Goal: Task Accomplishment & Management: Use online tool/utility

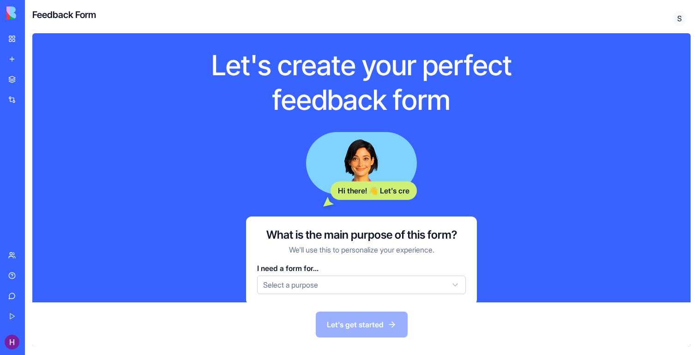
scroll to position [18, 0]
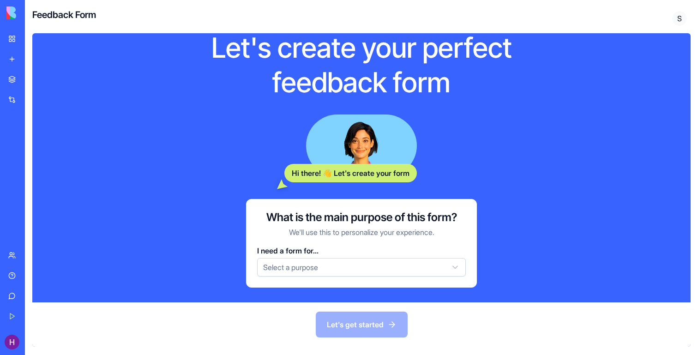
click at [299, 263] on html "BETA My Workspace New app Marketplace Integrations Recent AI Logo Generator TRY…" at bounding box center [349, 177] width 698 height 355
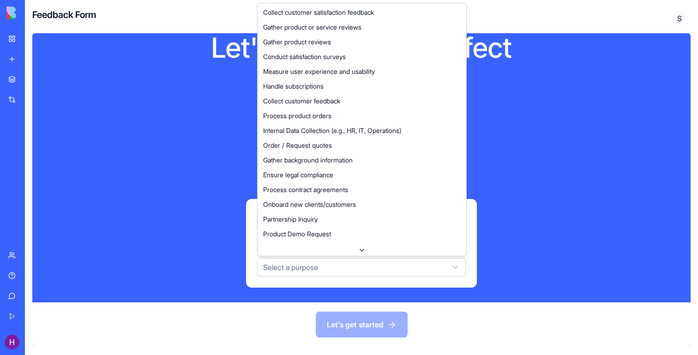
scroll to position [28, 0]
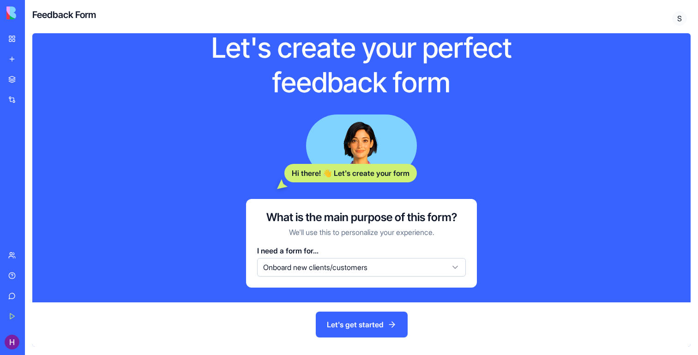
click at [351, 323] on button "Let's get started" at bounding box center [362, 325] width 92 height 26
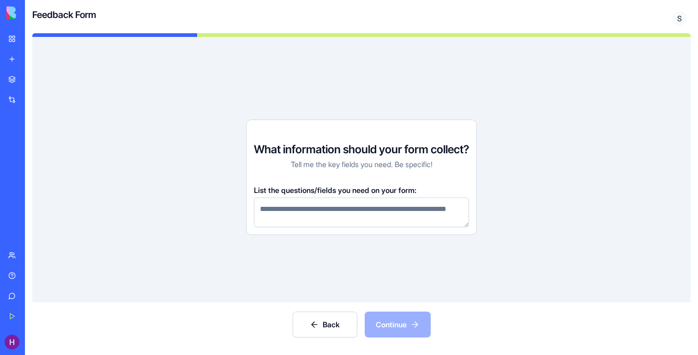
click at [371, 213] on textarea at bounding box center [361, 213] width 215 height 30
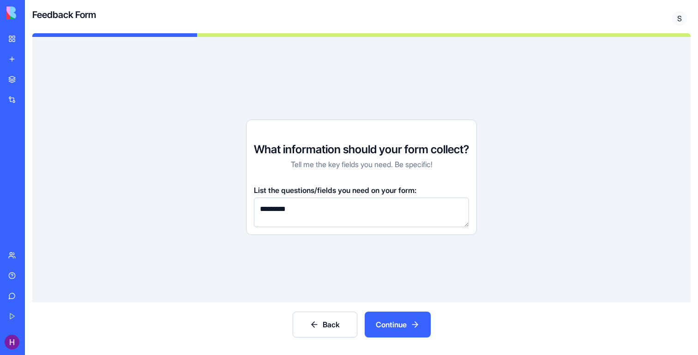
type textarea "********"
type textarea "**********"
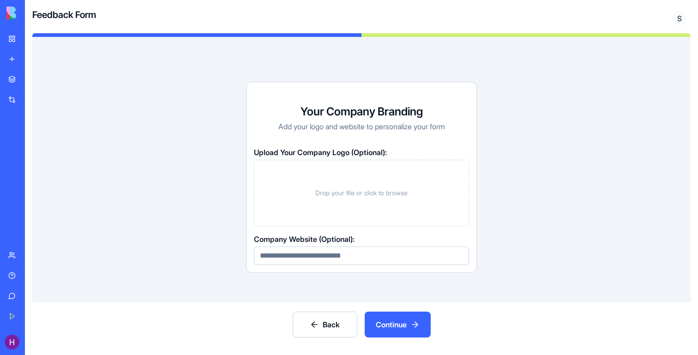
click at [398, 320] on button "Continue" at bounding box center [398, 325] width 66 height 26
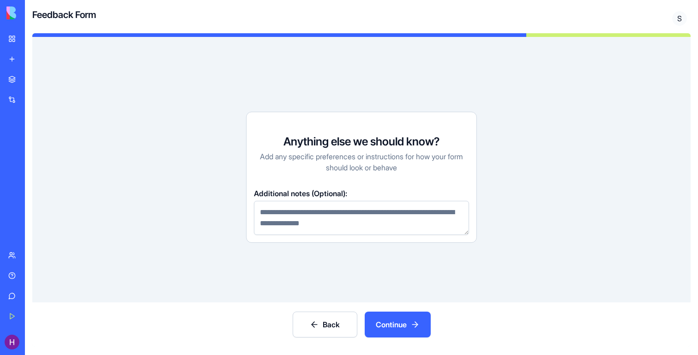
click at [398, 320] on button "Continue" at bounding box center [398, 325] width 66 height 26
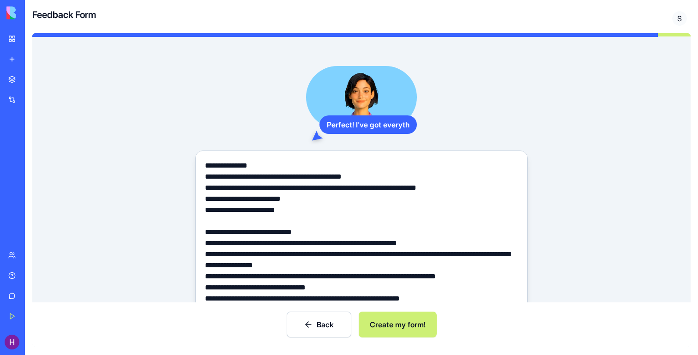
scroll to position [57, 0]
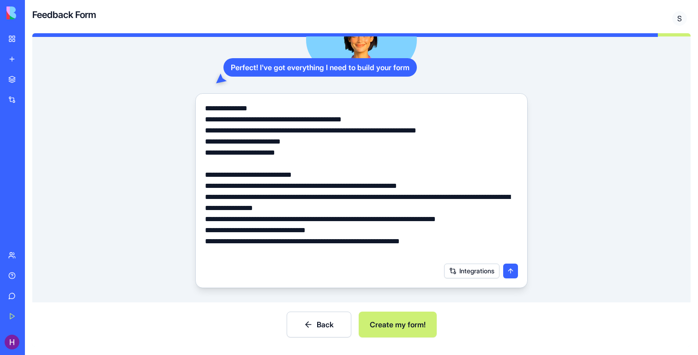
click at [397, 327] on button "Create my form!" at bounding box center [398, 325] width 78 height 26
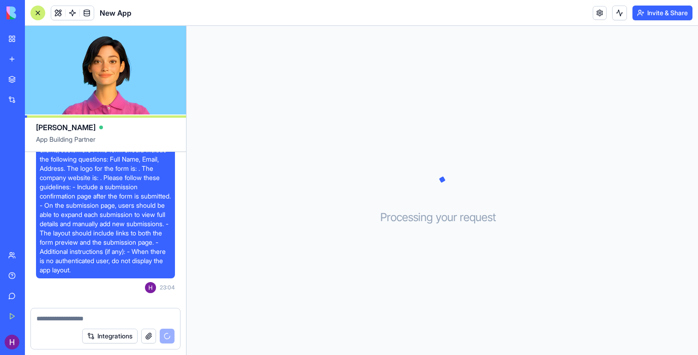
scroll to position [112, 0]
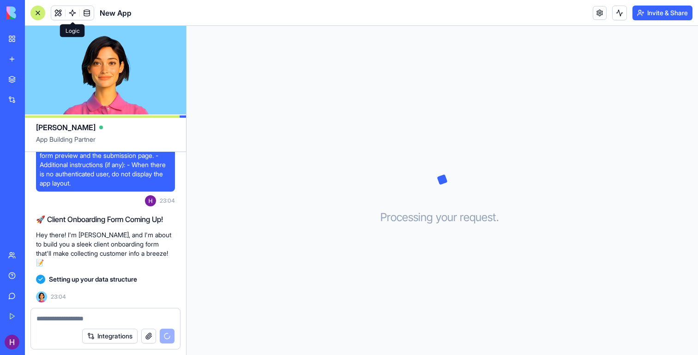
click at [72, 12] on span at bounding box center [73, 13] width 26 height 26
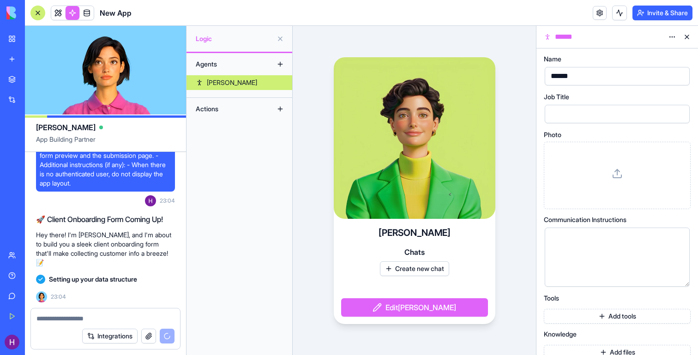
click at [280, 108] on button at bounding box center [280, 109] width 15 height 15
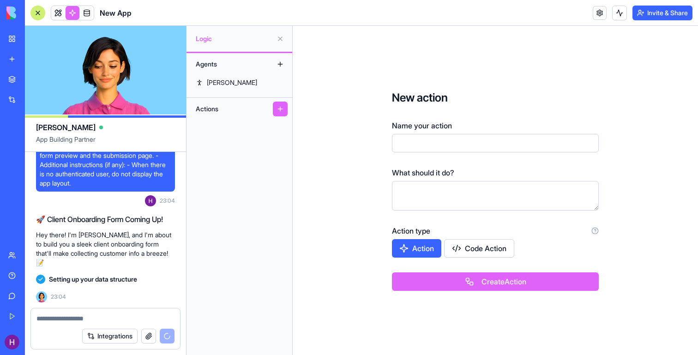
click at [283, 110] on button at bounding box center [280, 109] width 15 height 15
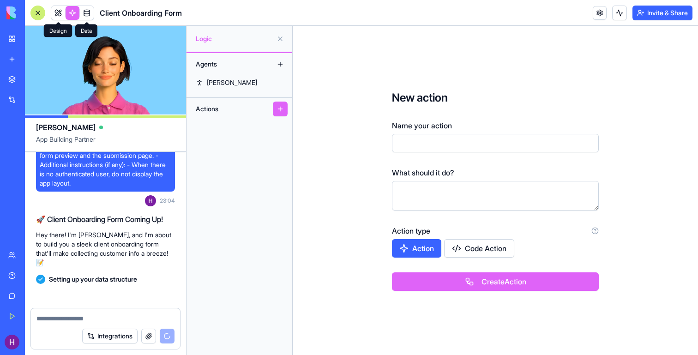
scroll to position [128, 0]
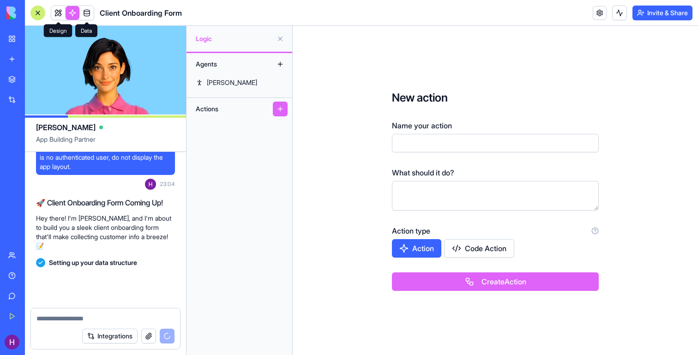
click at [61, 9] on link at bounding box center [58, 13] width 14 height 14
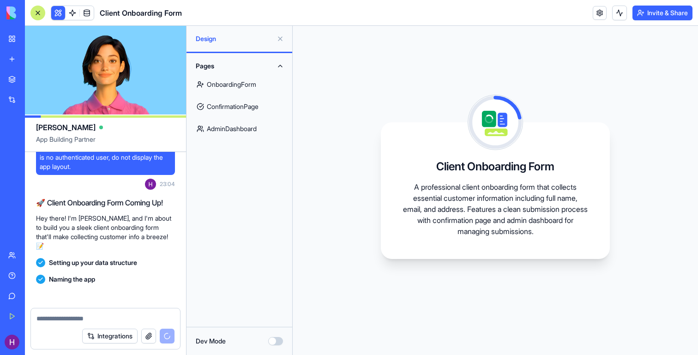
scroll to position [213, 0]
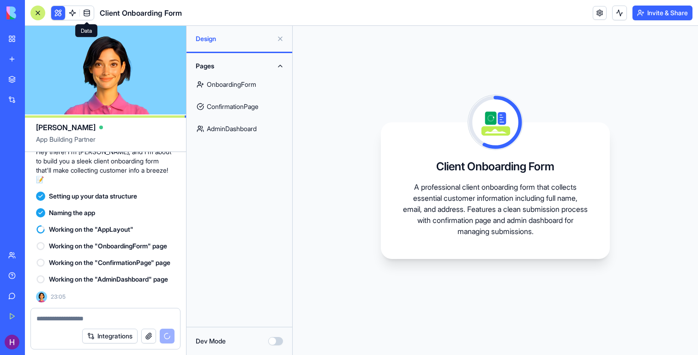
click at [86, 13] on span at bounding box center [87, 13] width 26 height 26
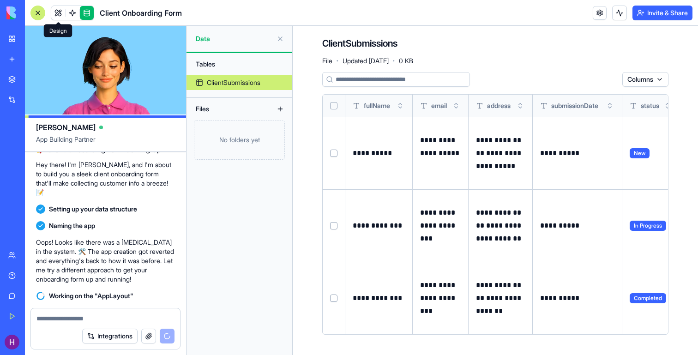
click at [56, 15] on link at bounding box center [58, 13] width 14 height 14
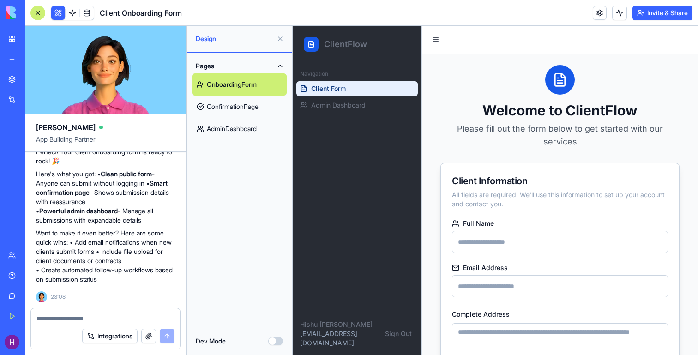
click at [239, 105] on link "ConfirmationPage" at bounding box center [239, 107] width 95 height 22
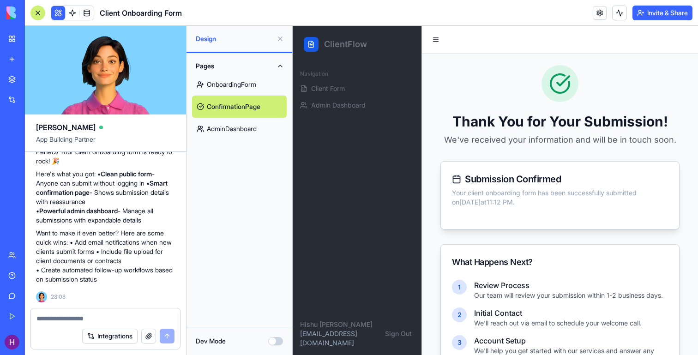
click at [240, 129] on link "AdminDashboard" at bounding box center [239, 129] width 95 height 22
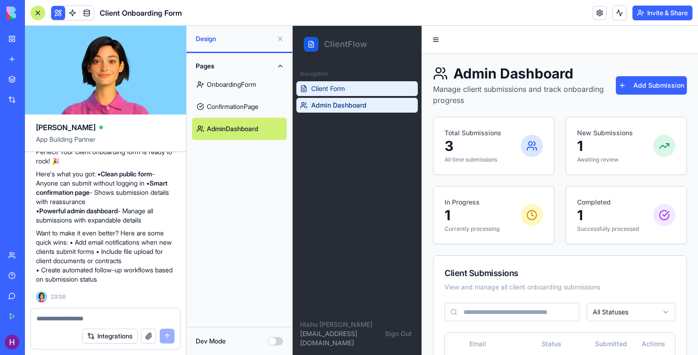
click at [332, 89] on span "Client Form" at bounding box center [328, 88] width 34 height 9
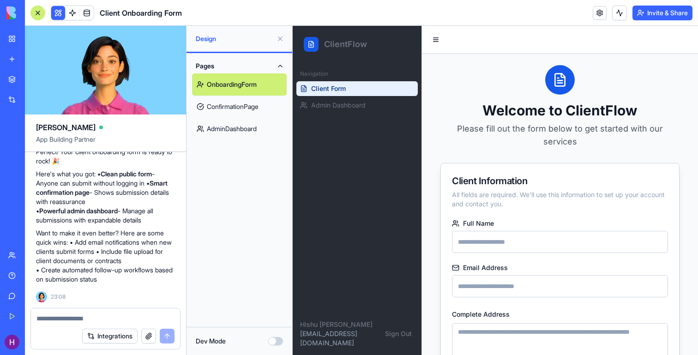
click at [243, 108] on link "ConfirmationPage" at bounding box center [239, 107] width 95 height 22
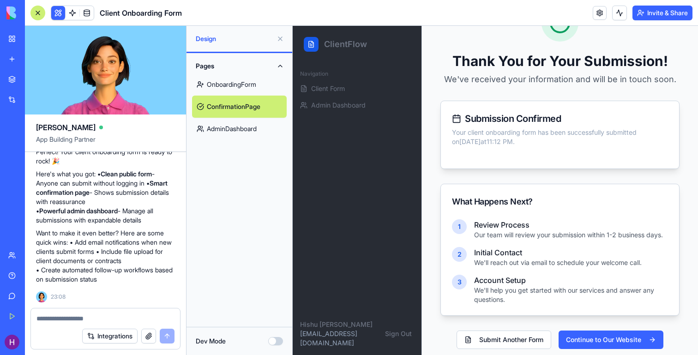
scroll to position [90, 0]
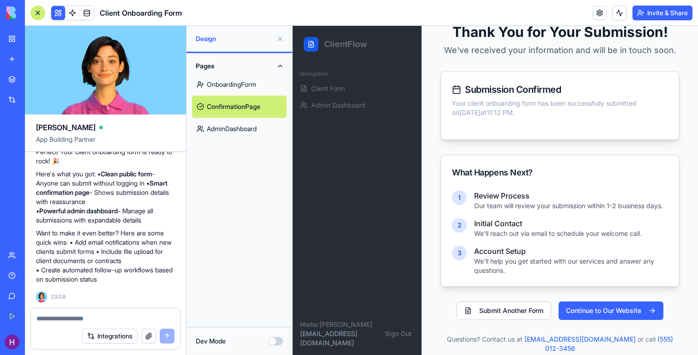
click at [229, 79] on link "OnboardingForm" at bounding box center [239, 84] width 95 height 22
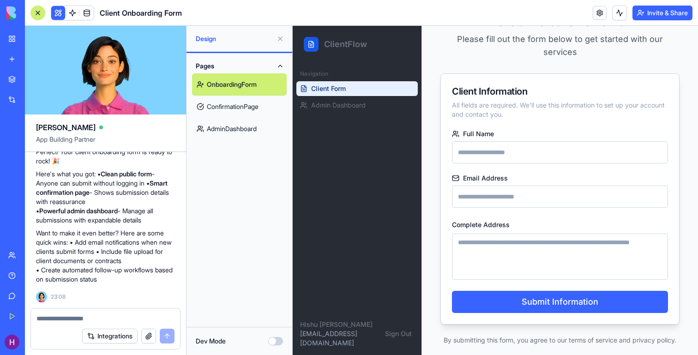
scroll to position [78, 0]
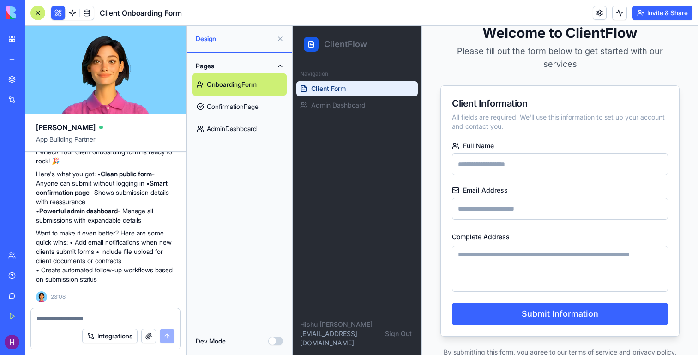
click at [248, 109] on link "ConfirmationPage" at bounding box center [239, 107] width 95 height 22
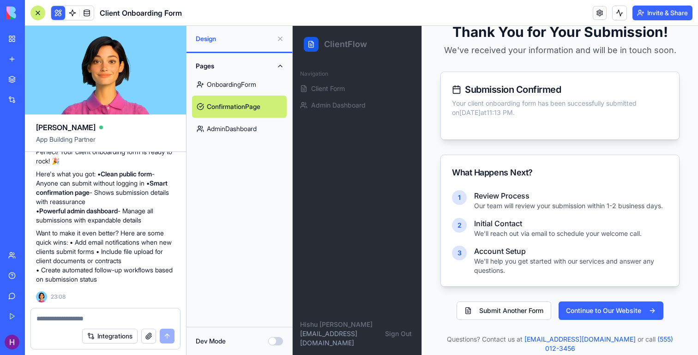
click at [242, 128] on link "AdminDashboard" at bounding box center [239, 129] width 95 height 22
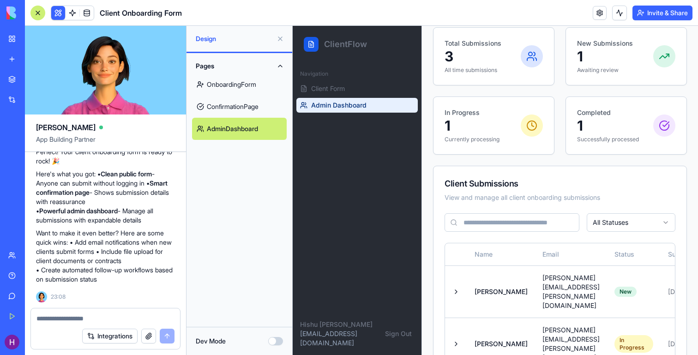
click at [243, 84] on link "OnboardingForm" at bounding box center [239, 84] width 95 height 22
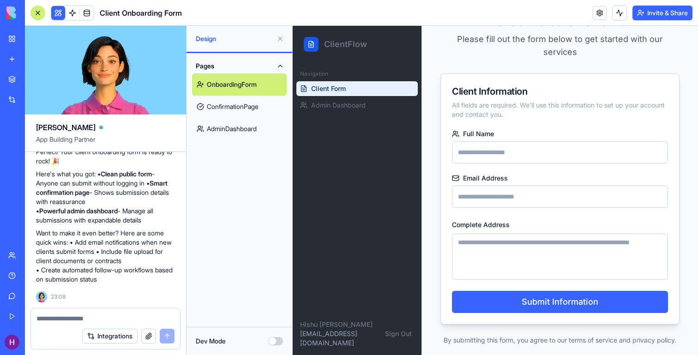
scroll to position [78, 0]
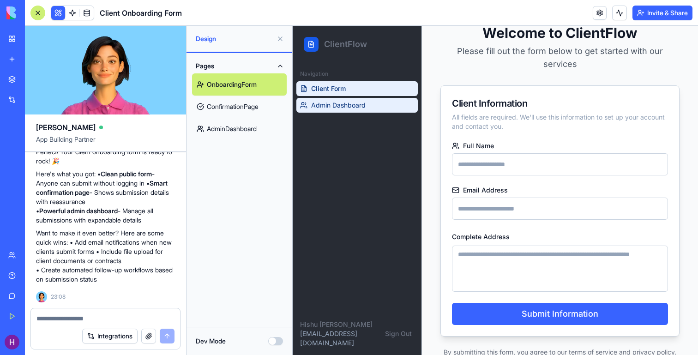
click at [330, 102] on span "Admin Dashboard" at bounding box center [338, 105] width 55 height 9
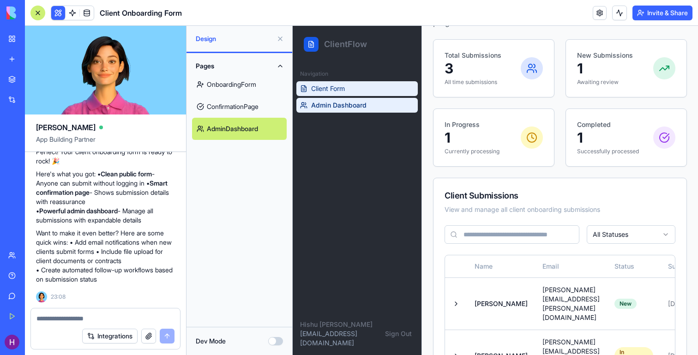
click at [333, 87] on span "Client Form" at bounding box center [328, 88] width 34 height 9
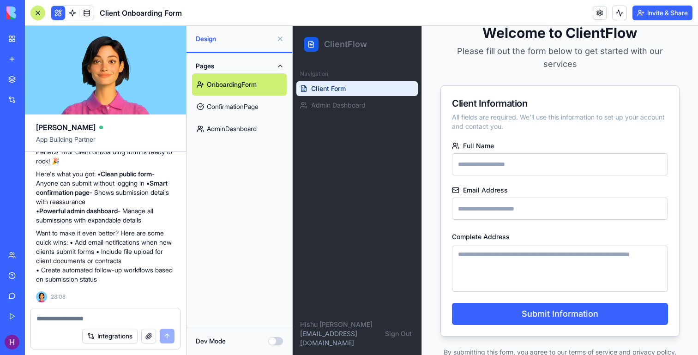
click at [236, 111] on link "ConfirmationPage" at bounding box center [239, 107] width 95 height 22
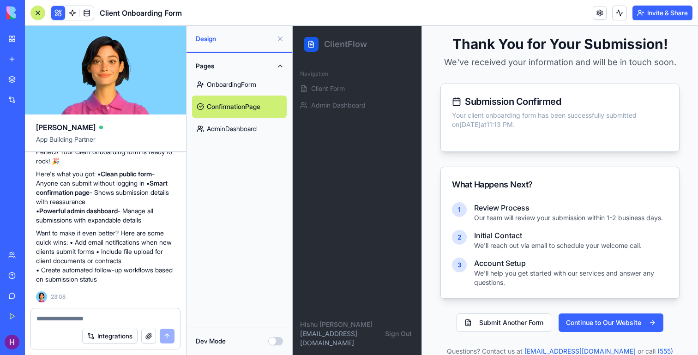
scroll to position [90, 0]
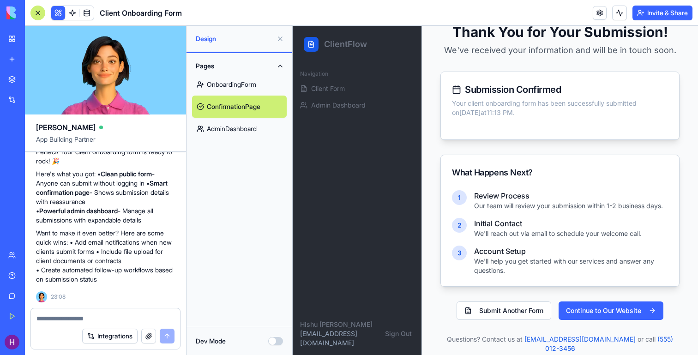
click at [258, 129] on link "AdminDashboard" at bounding box center [239, 129] width 95 height 22
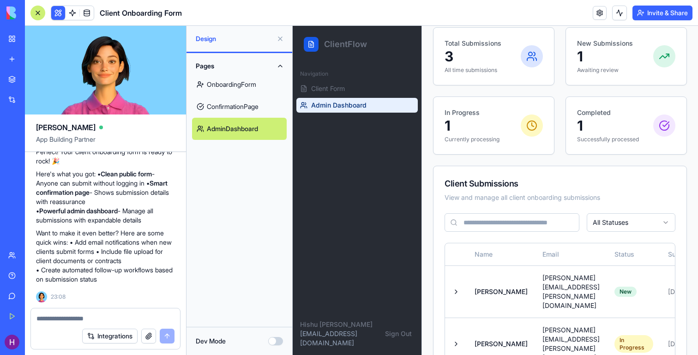
click at [236, 83] on link "OnboardingForm" at bounding box center [239, 84] width 95 height 22
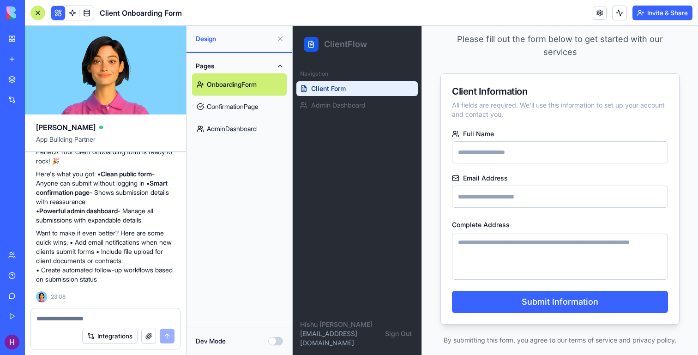
scroll to position [78, 0]
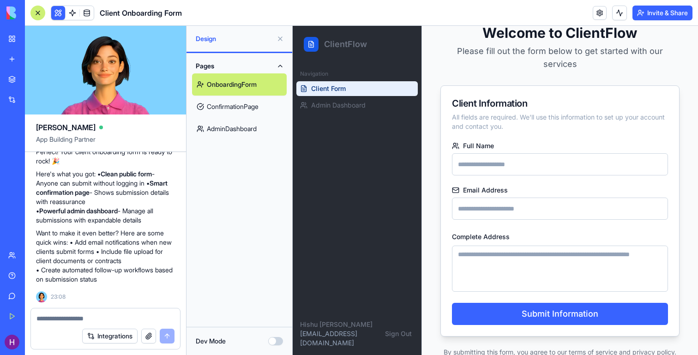
click at [525, 153] on input "Full Name" at bounding box center [560, 164] width 216 height 22
click at [533, 122] on div "Client Information All fields are required. We'll use this information to set u…" at bounding box center [560, 114] width 238 height 56
click at [514, 198] on input "Email Address" at bounding box center [560, 209] width 216 height 22
click at [640, 113] on div "All fields are required. We'll use this information to set up your account and …" at bounding box center [560, 122] width 216 height 18
click at [669, 15] on button "Invite & Share" at bounding box center [663, 13] width 60 height 15
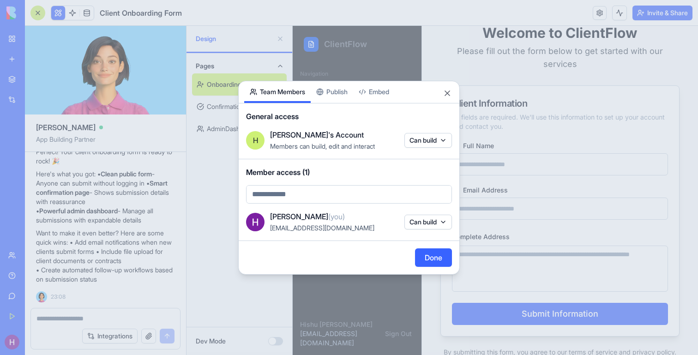
click at [343, 92] on div "Share App Team Members Publish Embed General access [PERSON_NAME]'s Account Mem…" at bounding box center [349, 178] width 222 height 194
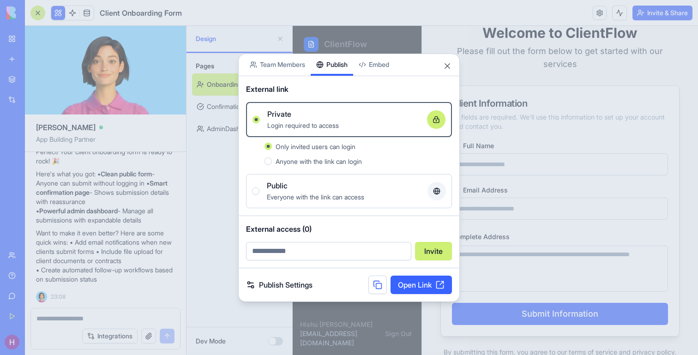
click at [329, 162] on span "Anyone with the link can login" at bounding box center [319, 162] width 86 height 8
click at [272, 162] on button "Anyone with the link can login" at bounding box center [268, 161] width 7 height 7
click at [321, 191] on div "Everyone with the link can access" at bounding box center [343, 196] width 153 height 11
click at [260, 191] on button "Public Everyone with the link can access" at bounding box center [255, 191] width 7 height 7
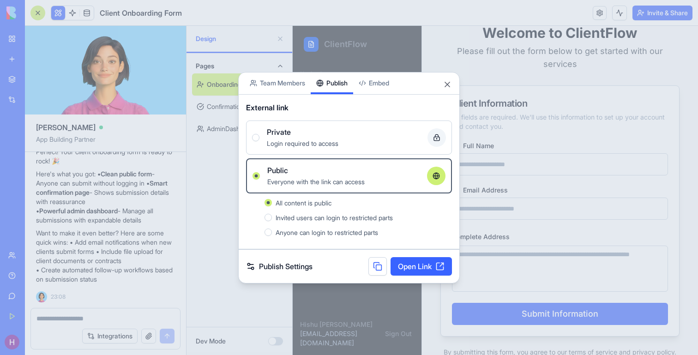
click at [416, 265] on link "Open Link" at bounding box center [421, 266] width 61 height 18
click at [446, 84] on button "Close" at bounding box center [447, 84] width 9 height 9
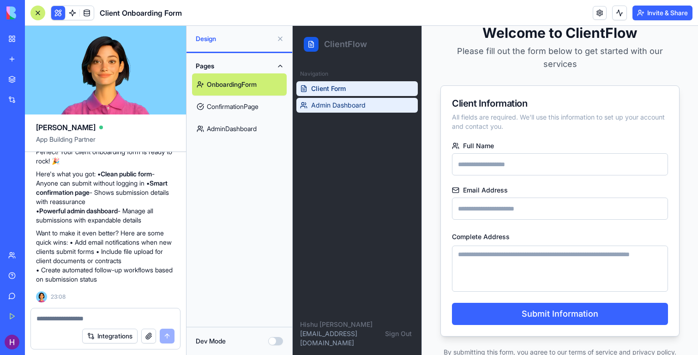
click at [337, 109] on span "Admin Dashboard" at bounding box center [338, 105] width 55 height 9
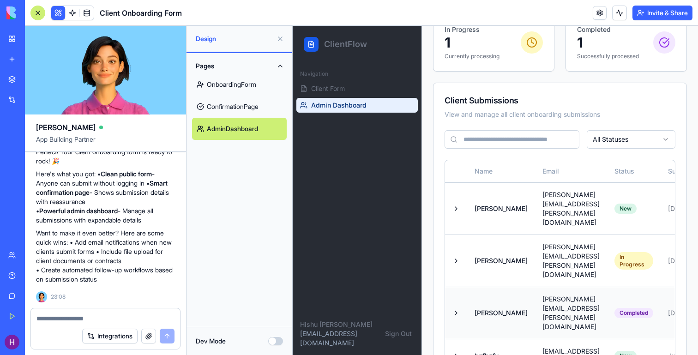
scroll to position [0, 73]
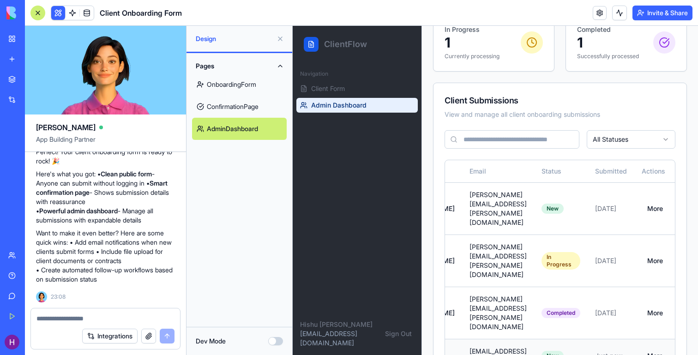
click at [518, 339] on td "[EMAIL_ADDRESS][DOMAIN_NAME]" at bounding box center [498, 356] width 72 height 34
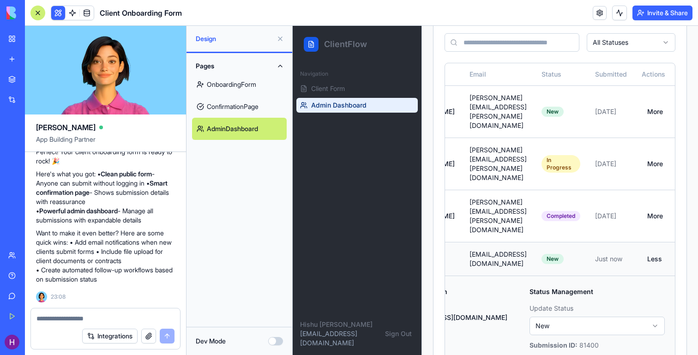
scroll to position [288, 0]
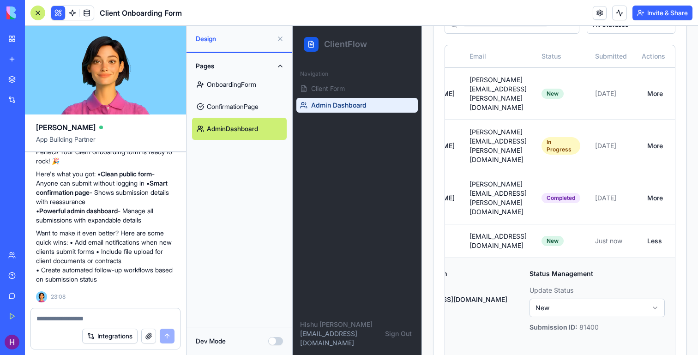
click at [574, 251] on html "ClientFlow Navigation Client Form Admin Dashboard [PERSON_NAME] [EMAIL_ADDRESS]…" at bounding box center [496, 70] width 406 height 665
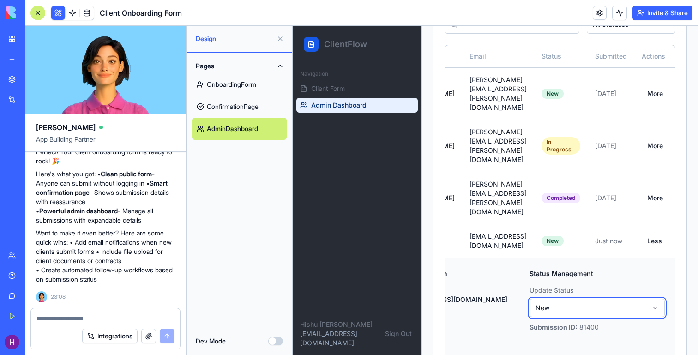
click at [485, 252] on html "ClientFlow Navigation Client Form Admin Dashboard [PERSON_NAME] [EMAIL_ADDRESS]…" at bounding box center [496, 70] width 406 height 665
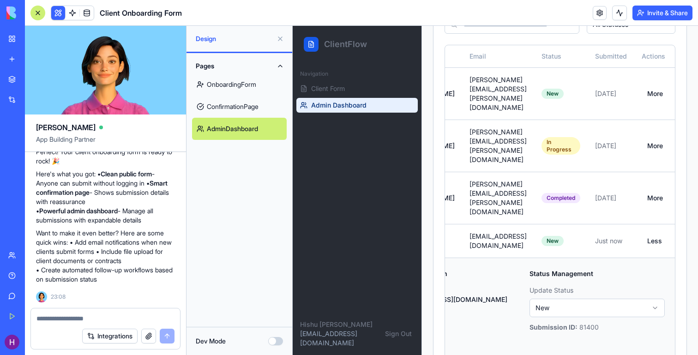
click at [34, 98] on div "Integrations" at bounding box center [28, 99] width 12 height 9
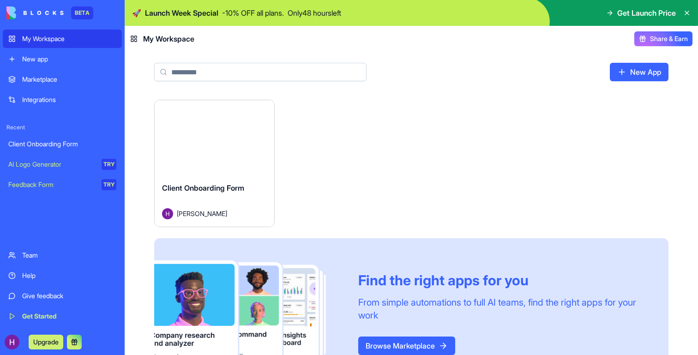
scroll to position [42, 0]
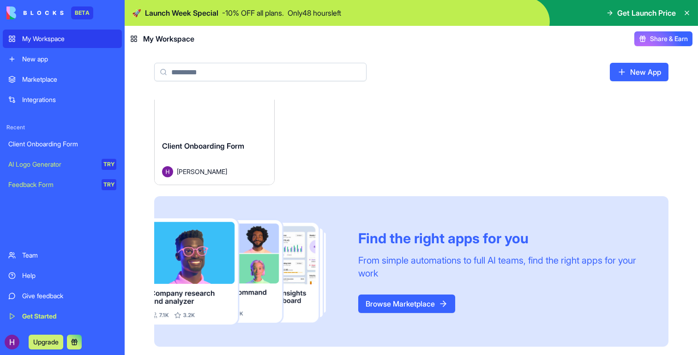
click at [416, 304] on link "Browse Marketplace" at bounding box center [406, 304] width 97 height 18
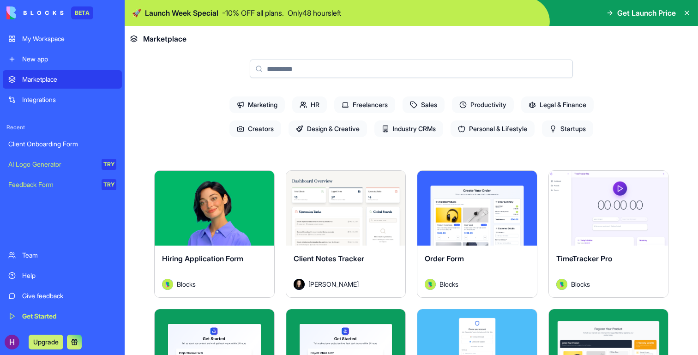
scroll to position [98, 0]
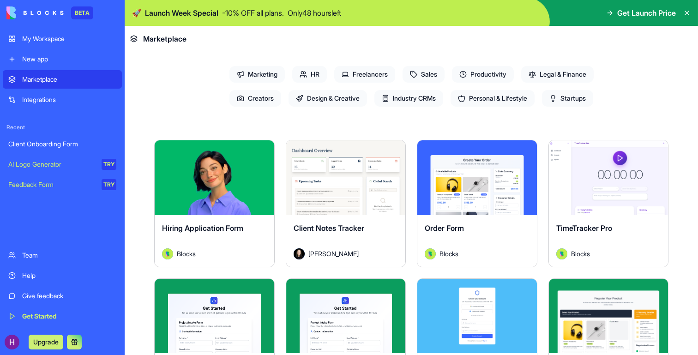
click at [337, 95] on span "Design & Creative" at bounding box center [328, 98] width 79 height 17
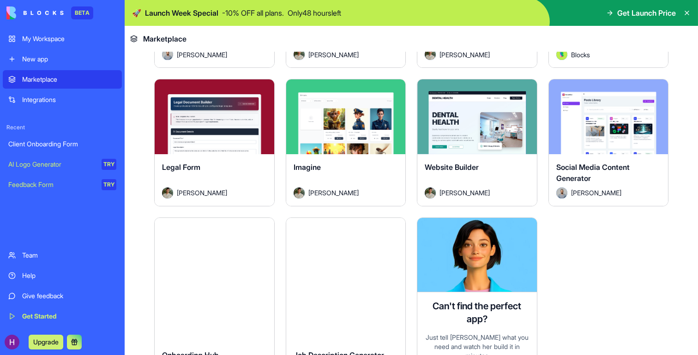
scroll to position [479, 0]
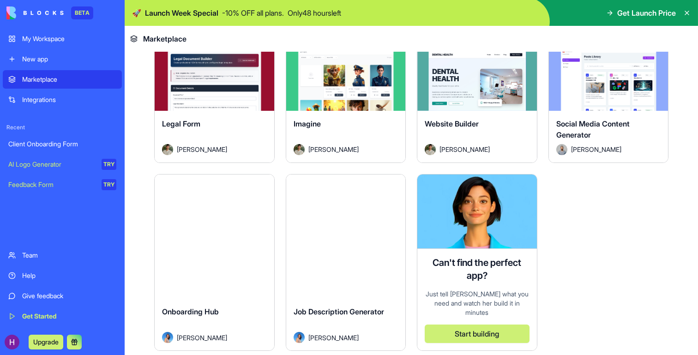
click at [378, 279] on div "Explore Job Description Generator Jessica Cohen" at bounding box center [346, 262] width 121 height 177
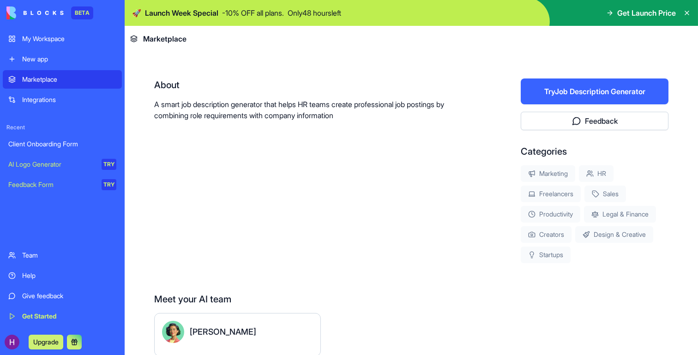
scroll to position [132, 0]
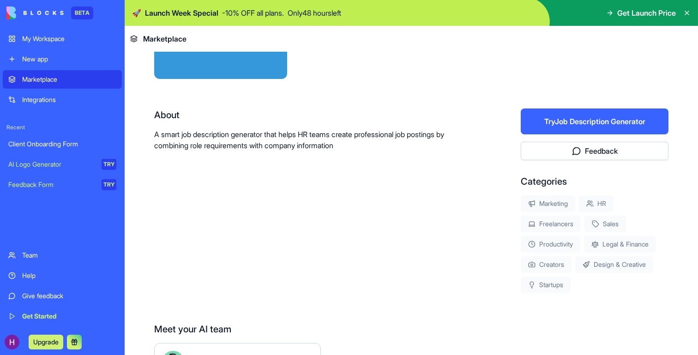
click at [590, 122] on button "Try Job Description Generator" at bounding box center [595, 122] width 148 height 26
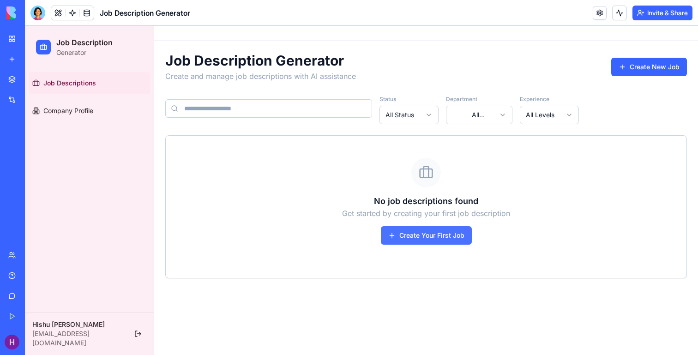
click at [415, 229] on button "Create Your First Job" at bounding box center [426, 235] width 91 height 18
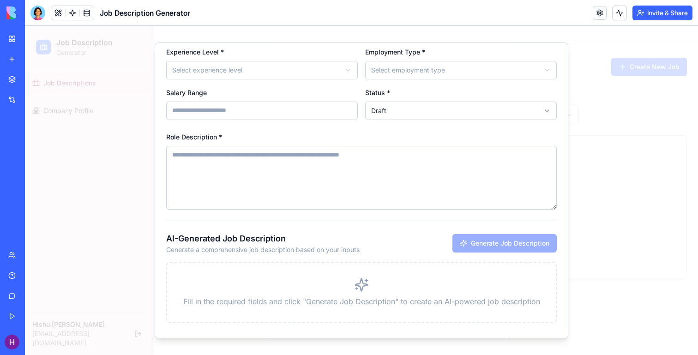
scroll to position [97, 0]
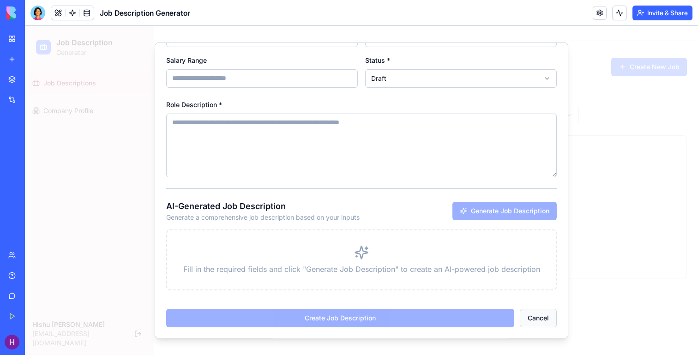
click at [540, 319] on button "Cancel" at bounding box center [538, 318] width 37 height 18
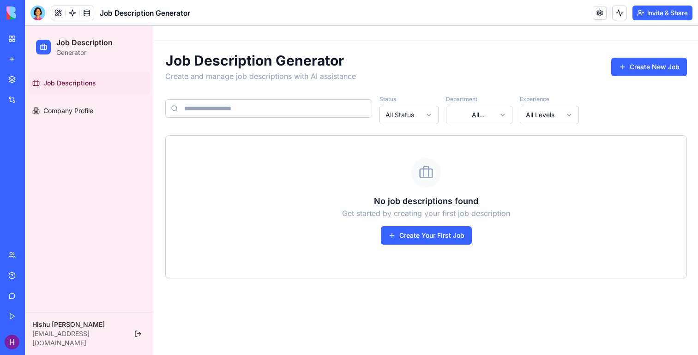
click at [14, 42] on link "My Workspace" at bounding box center [21, 39] width 37 height 18
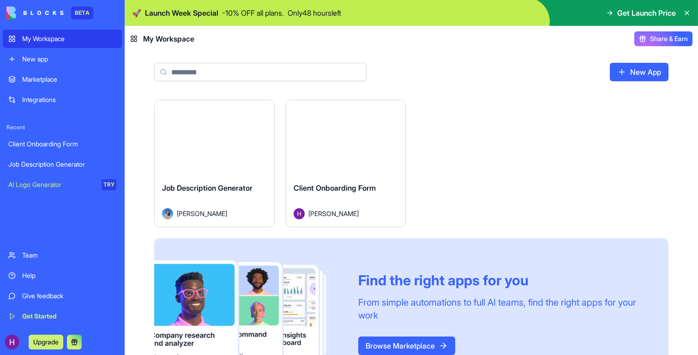
click at [403, 346] on link "Browse Marketplace" at bounding box center [406, 346] width 97 height 18
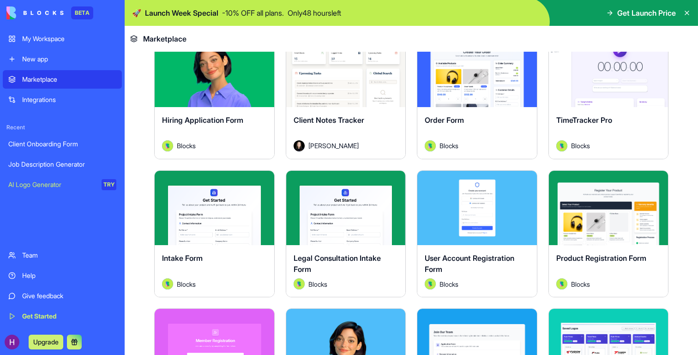
scroll to position [197, 0]
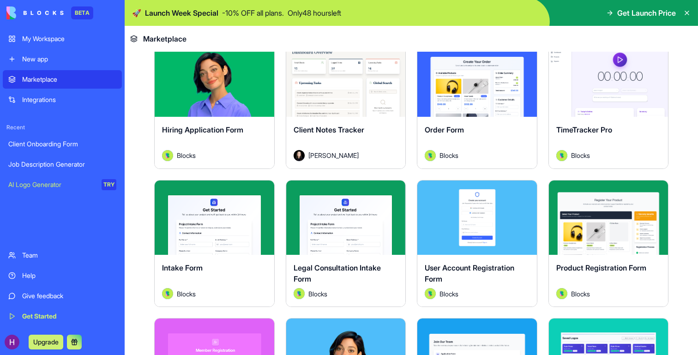
click at [323, 127] on span "Client Notes Tracker" at bounding box center [329, 129] width 71 height 9
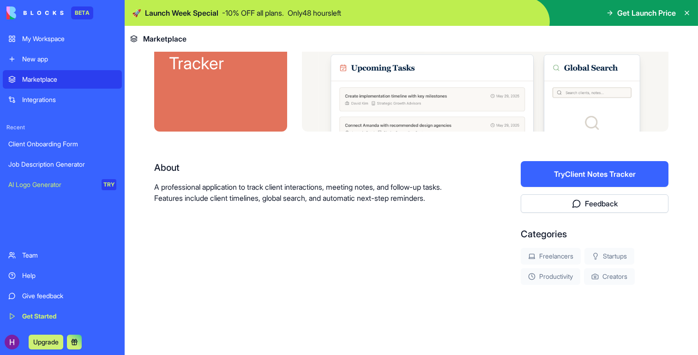
scroll to position [79, 0]
click at [606, 172] on button "Try Client Notes Tracker" at bounding box center [595, 174] width 148 height 26
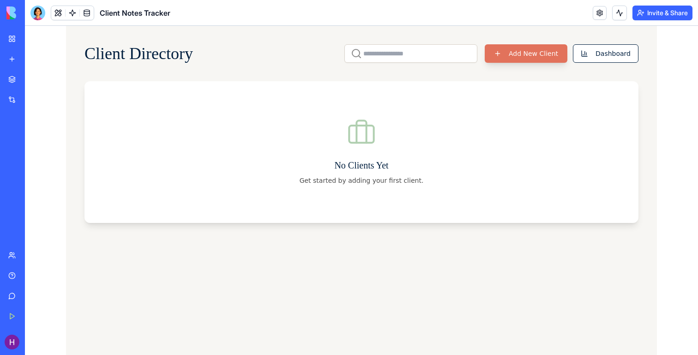
click at [504, 59] on button "Add New Client" at bounding box center [526, 53] width 83 height 18
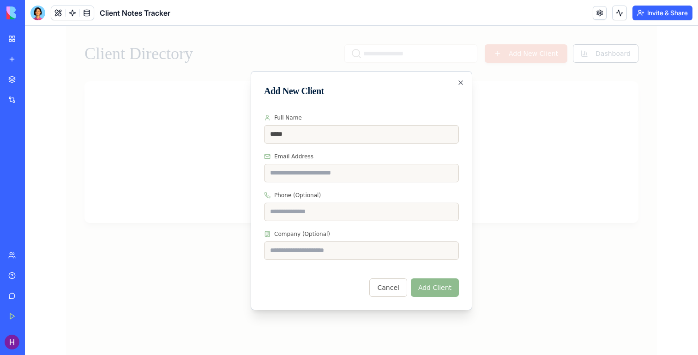
type input "*****"
click at [380, 179] on input "Email Address" at bounding box center [361, 173] width 195 height 18
type input "**********"
click at [346, 249] on input "Company (Optional)" at bounding box center [361, 251] width 195 height 18
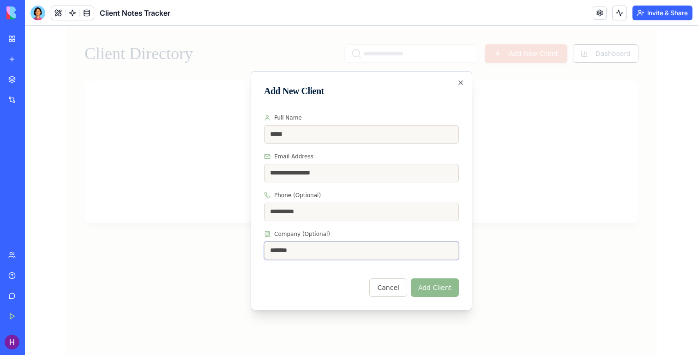
type input "*******"
click at [438, 283] on button "Add Client" at bounding box center [435, 288] width 48 height 18
click at [281, 175] on input "**********" at bounding box center [361, 173] width 195 height 18
type input "**********"
click at [429, 289] on button "Add Client" at bounding box center [435, 288] width 48 height 18
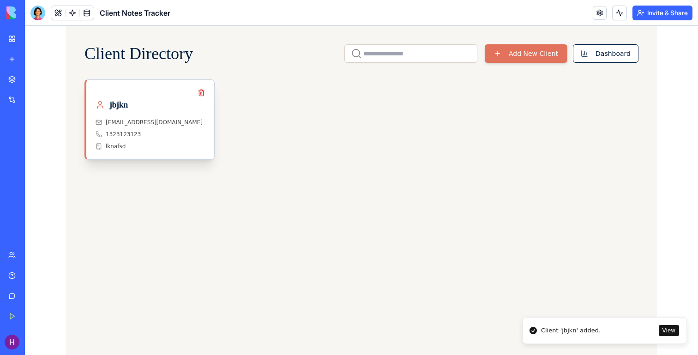
click at [168, 122] on div "kjnkjn@gmail.com" at bounding box center [150, 122] width 109 height 7
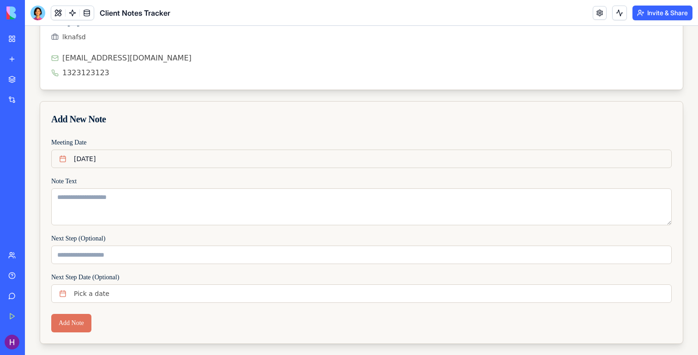
scroll to position [140, 0]
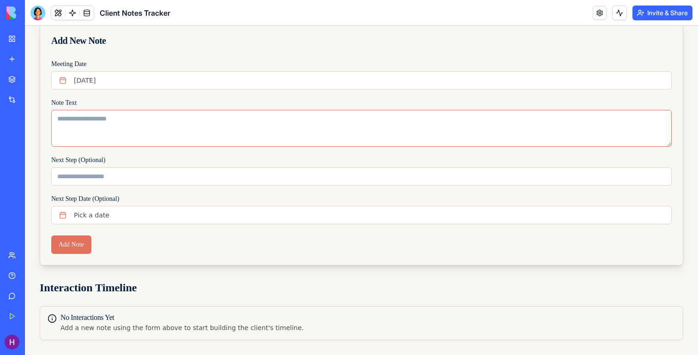
click at [222, 131] on textarea "Note Text" at bounding box center [361, 128] width 621 height 37
type textarea "**********"
click at [82, 245] on button "Add Note" at bounding box center [71, 245] width 40 height 18
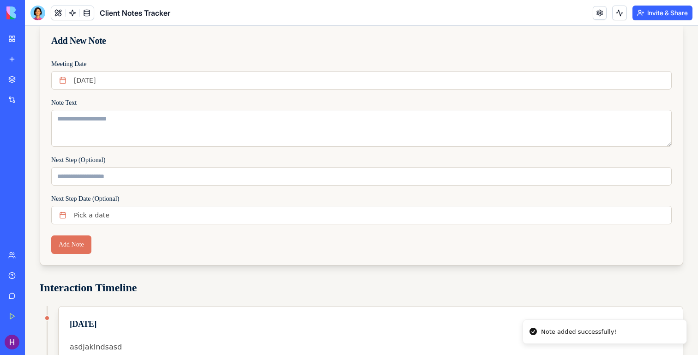
scroll to position [192, 0]
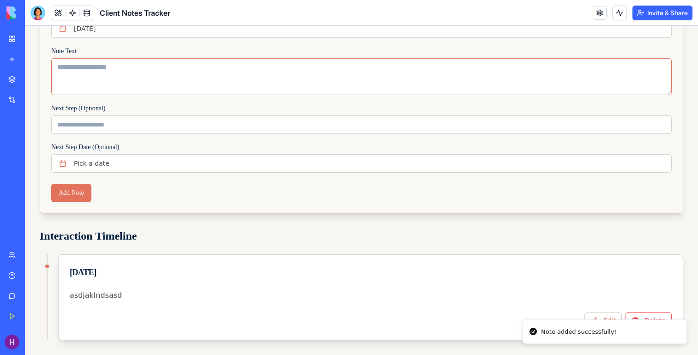
click at [173, 67] on textarea "Note Text" at bounding box center [361, 76] width 621 height 37
type textarea "**********"
click at [75, 190] on button "Add Note" at bounding box center [71, 193] width 40 height 18
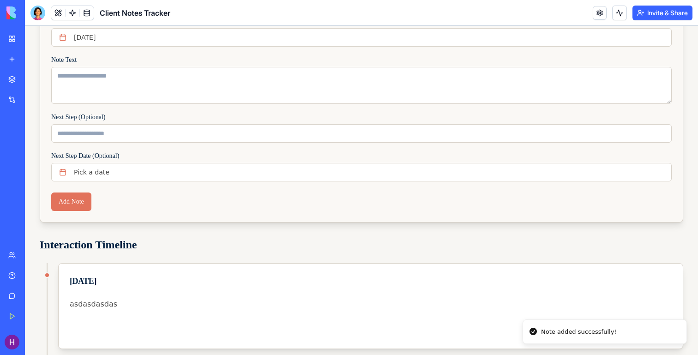
scroll to position [147, 0]
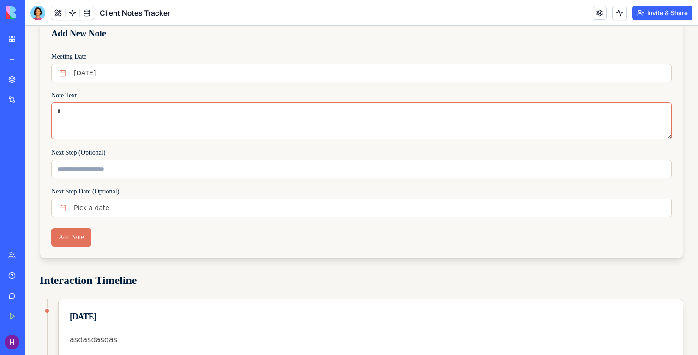
click at [194, 119] on textarea "*" at bounding box center [361, 121] width 621 height 37
type textarea "**********"
click at [85, 237] on button "Add Note" at bounding box center [71, 237] width 40 height 18
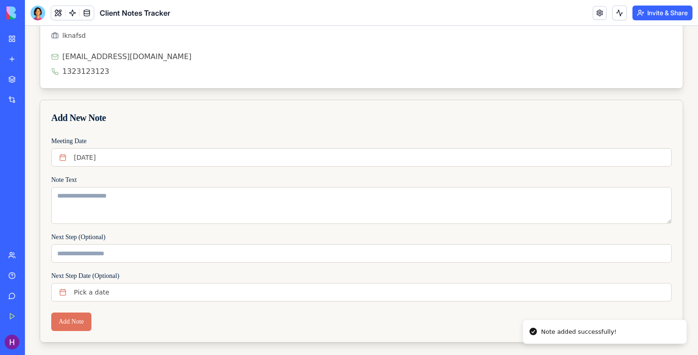
scroll to position [0, 0]
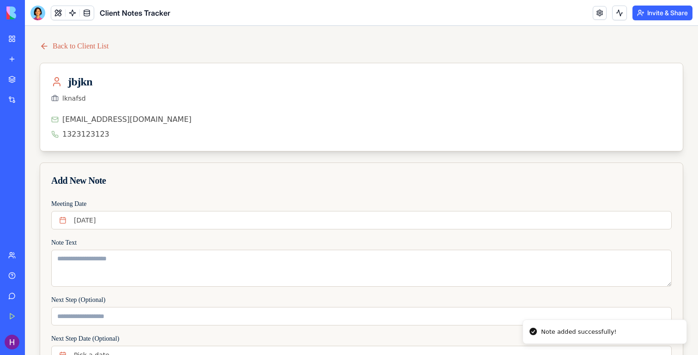
click at [78, 46] on link "Back to Client List" at bounding box center [74, 46] width 69 height 11
